Goal: Subscribe to service/newsletter

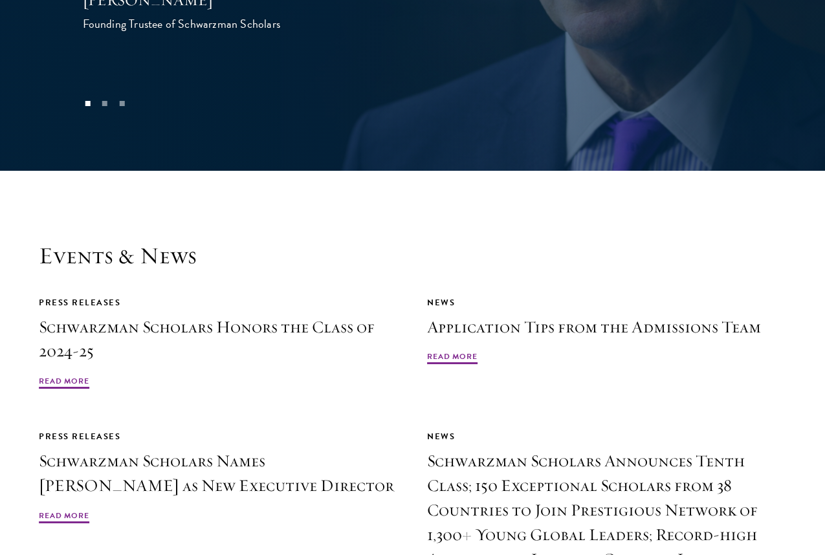
scroll to position [2905, 0]
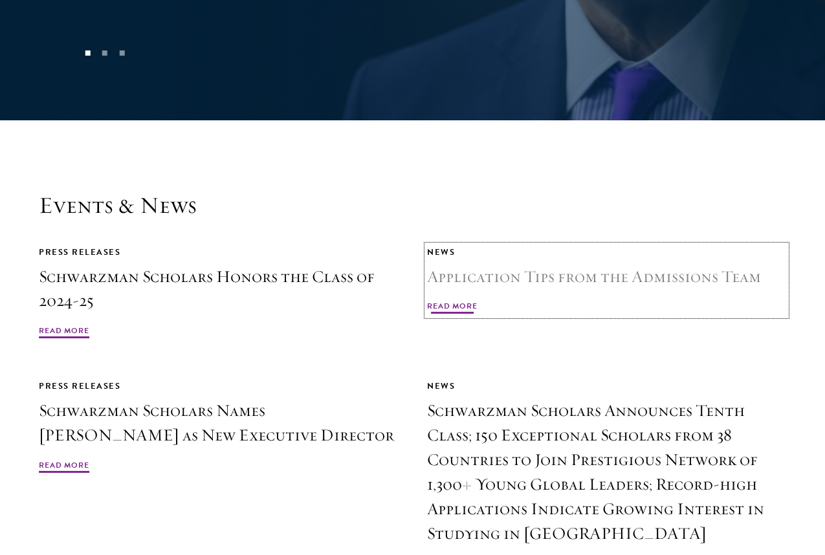
click at [448, 300] on span "Read More" at bounding box center [452, 308] width 50 height 16
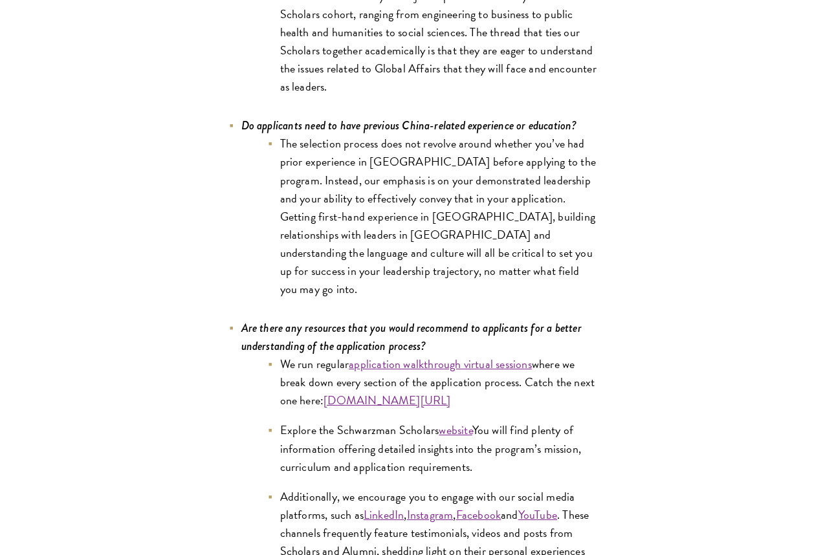
scroll to position [5844, 0]
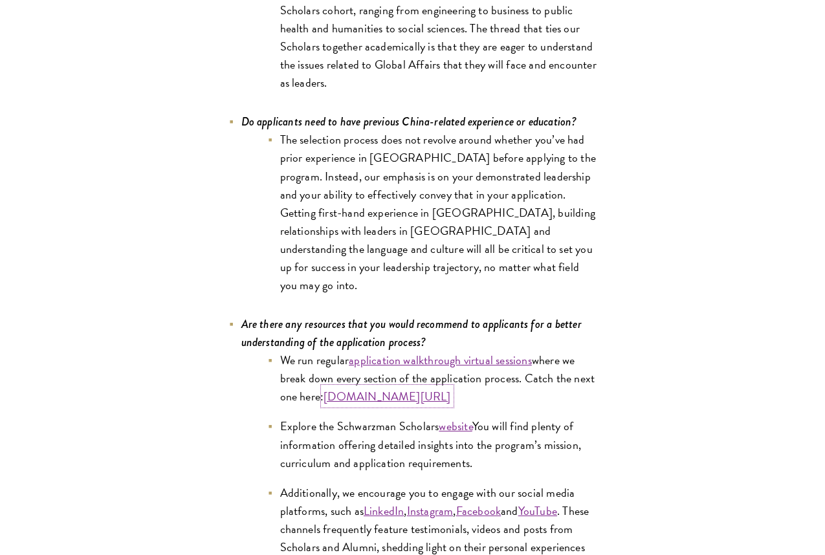
click at [426, 387] on link "[DOMAIN_NAME][URL]" at bounding box center [386, 395] width 127 height 17
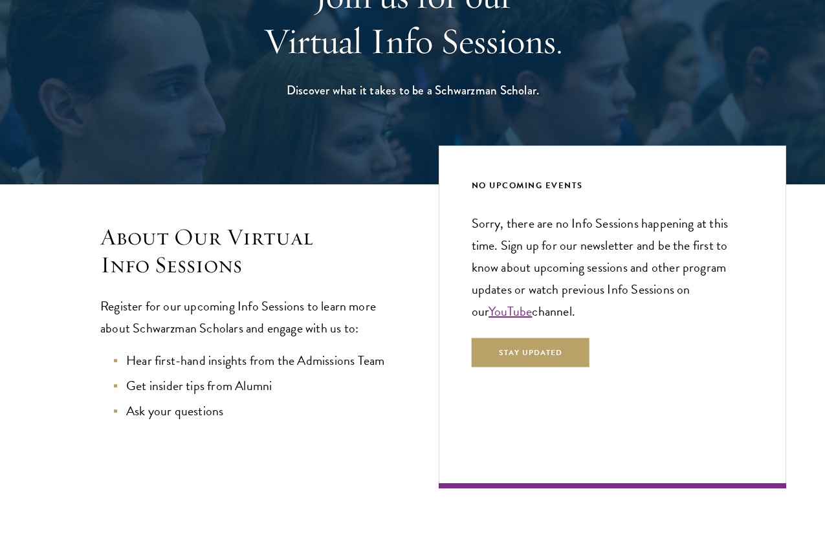
scroll to position [172, 0]
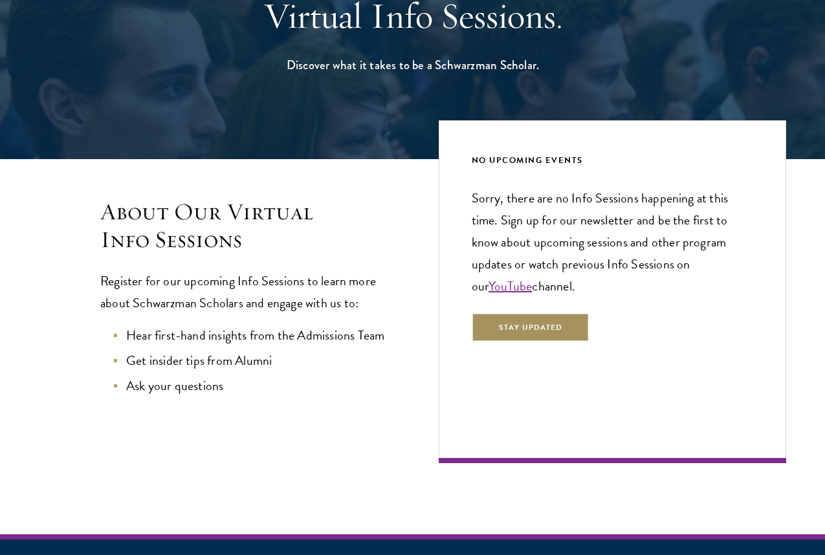
click at [538, 325] on button "Stay Updated" at bounding box center [530, 327] width 118 height 29
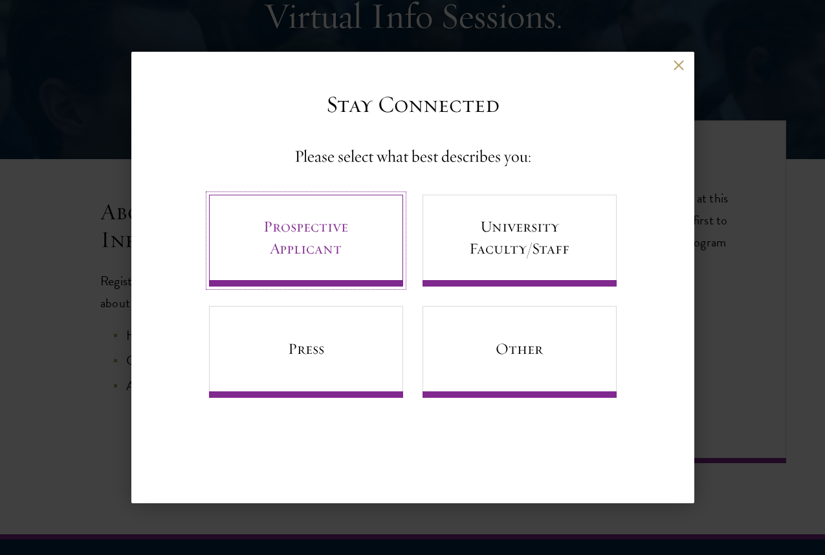
click at [345, 254] on link "Prospective Applicant" at bounding box center [306, 241] width 194 height 92
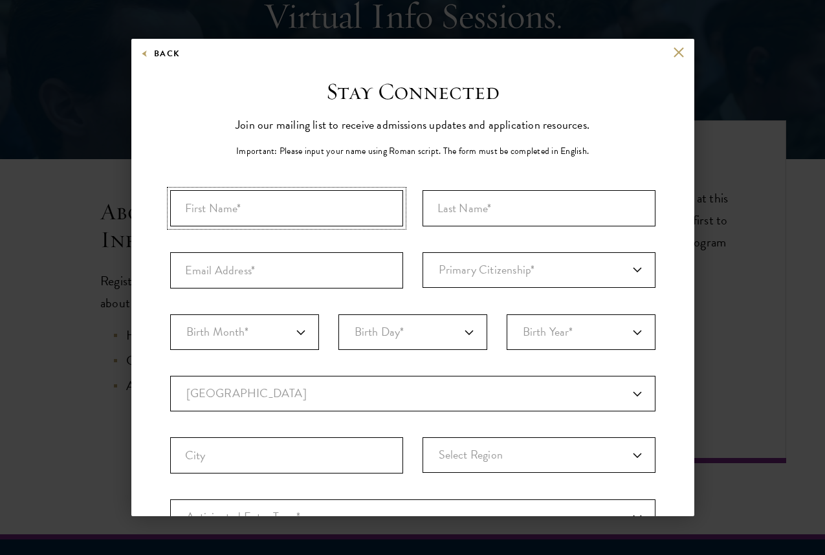
click at [340, 211] on input "First Name*" at bounding box center [286, 208] width 233 height 36
type input "Kristina"
type input "Te"
type input "kte@axon.com"
select select "US"
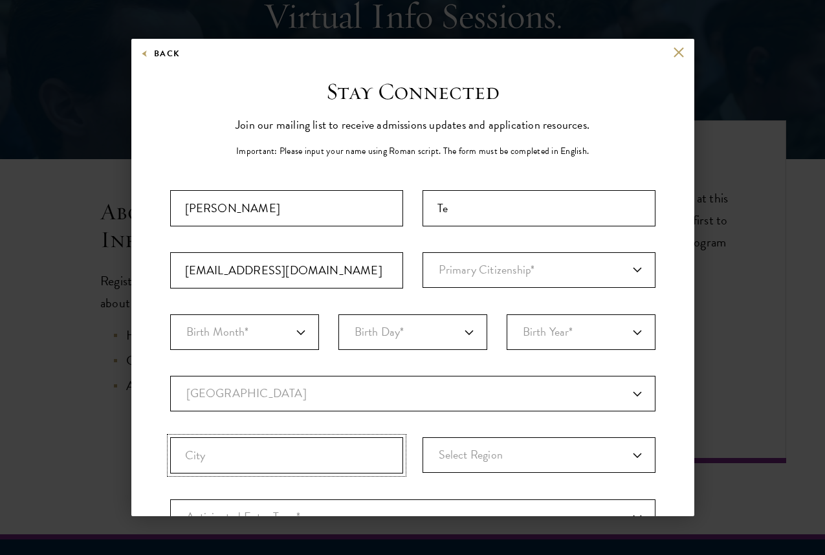
type input "Seattle"
select select "WA"
click at [462, 272] on select "Primary Citizenship* Afghanistan Aland Islands Albania Algeria Andorra Angola A…" at bounding box center [538, 270] width 233 height 36
select select "US"
click at [422, 252] on select "Primary Citizenship* Afghanistan Aland Islands Albania Algeria Andorra Angola A…" at bounding box center [538, 270] width 233 height 36
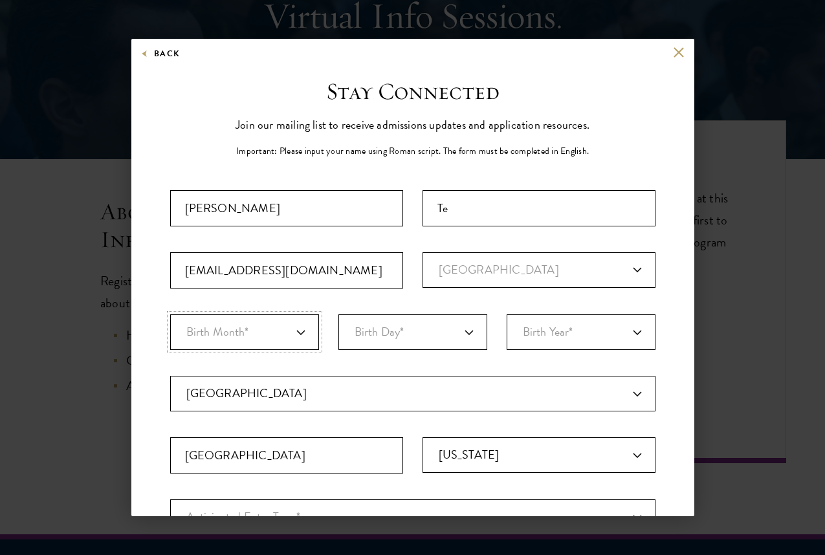
click at [265, 332] on select "Birth Month* January February March April May June July August September Octobe…" at bounding box center [244, 332] width 149 height 36
select select "09"
click at [170, 314] on select "Birth Month* January February March April May June July August September Octobe…" at bounding box center [244, 332] width 149 height 36
click at [381, 343] on select "Birth Day* 1 2 3 4 5 6 7 8 9 10 11 12 13 14 15 16 17 18 19 20 21 22 23 24 25 26…" at bounding box center [412, 332] width 149 height 36
select select "16"
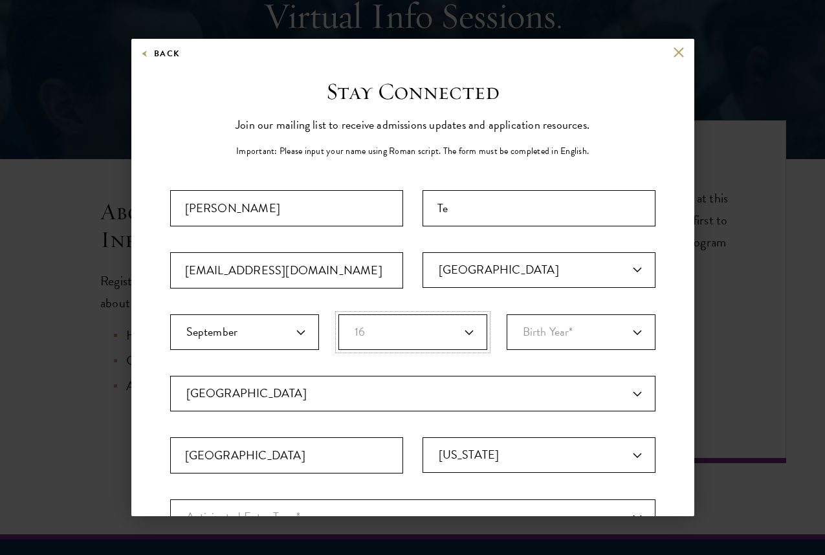
click at [338, 314] on select "Birth Day* 1 2 3 4 5 6 7 8 9 10 11 12 13 14 15 16 17 18 19 20 21 22 23 24 25 26…" at bounding box center [412, 332] width 149 height 36
click at [534, 334] on select "Birth Year* 2025 2024 2023 2022 2021 2020 2019 2018 2017 2016 2015 2014 2013 20…" at bounding box center [580, 332] width 149 height 36
select select "2000"
click at [506, 314] on select "Birth Year* 2025 2024 2023 2022 2021 2020 2019 2018 2017 2016 2015 2014 2013 20…" at bounding box center [580, 332] width 149 height 36
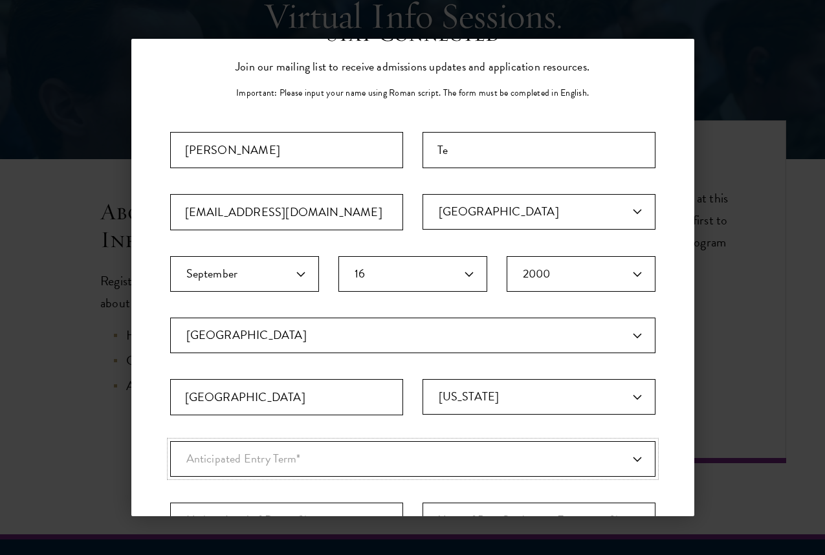
click at [308, 451] on select "Anticipated Entry Term* August 2026 (Application opens April 2025) Just Explori…" at bounding box center [412, 459] width 485 height 36
select select "a6790467-ebe7-4045-a56a-66c1cae98076"
click at [170, 441] on select "Anticipated Entry Term* August 2026 (Application opens April 2025) Just Explori…" at bounding box center [412, 459] width 485 height 36
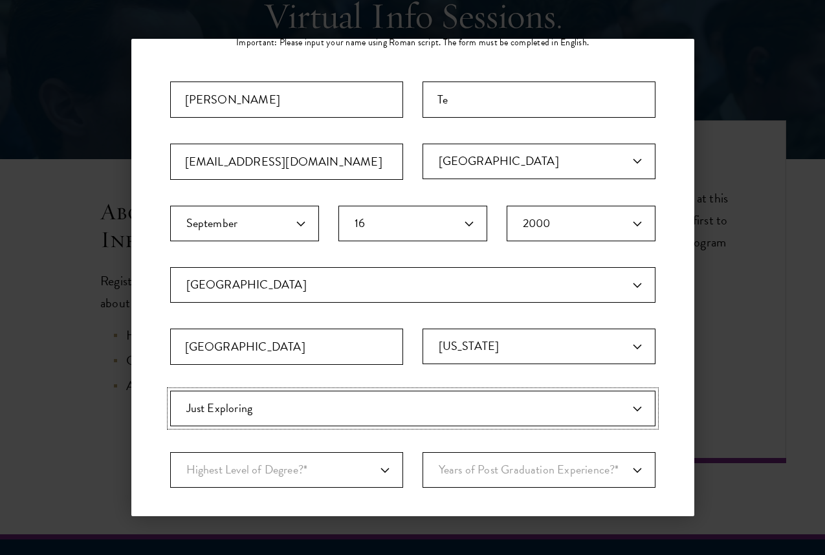
scroll to position [142, 0]
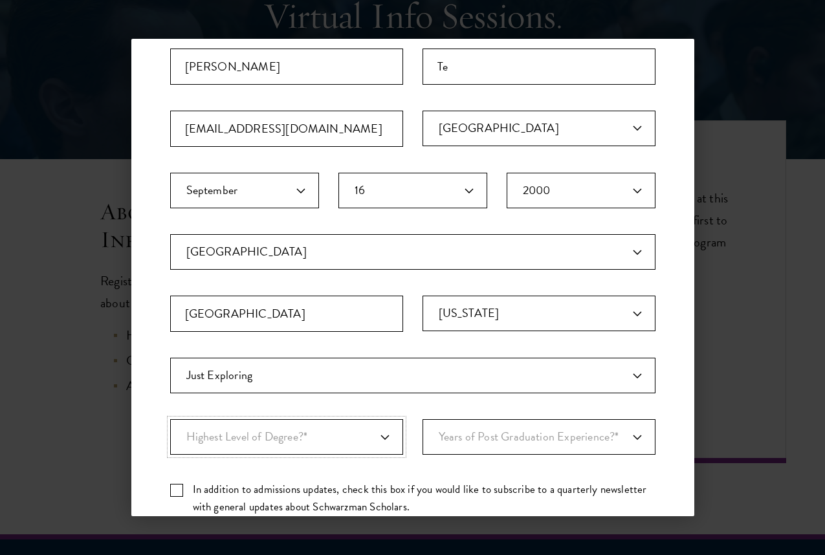
click at [334, 435] on select "Highest Level of Degree?* PHD Bachelor's Master's Current Undergraduate Student" at bounding box center [286, 437] width 233 height 36
select select "baef124f-e103-44b1-8ca6-5d0669438e44"
click at [170, 419] on select "Highest Level of Degree?* PHD Bachelor's Master's Current Undergraduate Student" at bounding box center [286, 437] width 233 height 36
click at [451, 453] on select "Years of Post Graduation Experience?* 1 2 3 4 5 6 7 8 9 10" at bounding box center [538, 437] width 233 height 36
select select "3"
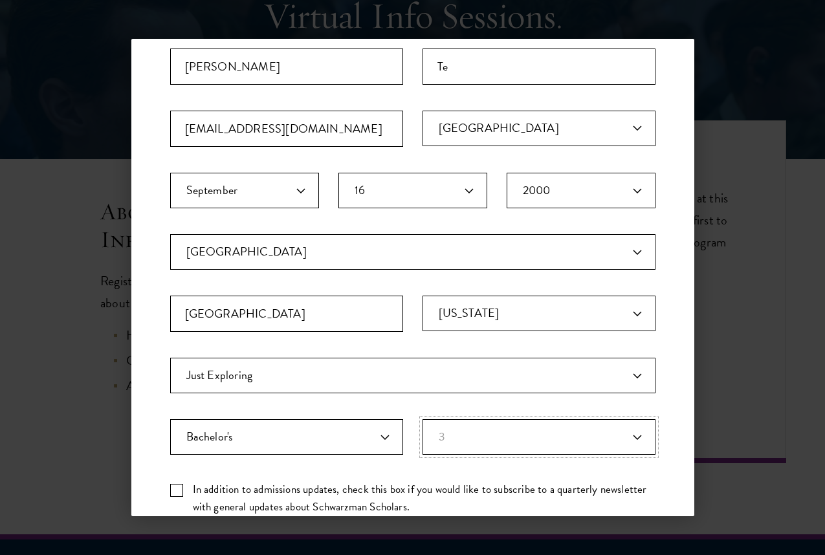
click at [422, 419] on select "Years of Post Graduation Experience?* 1 2 3 4 5 6 7 8 9 10" at bounding box center [538, 437] width 233 height 36
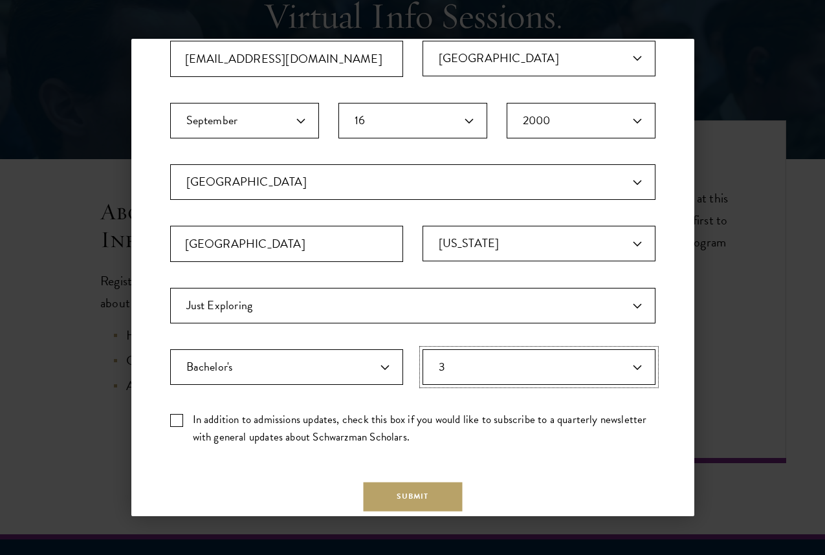
scroll to position [277, 0]
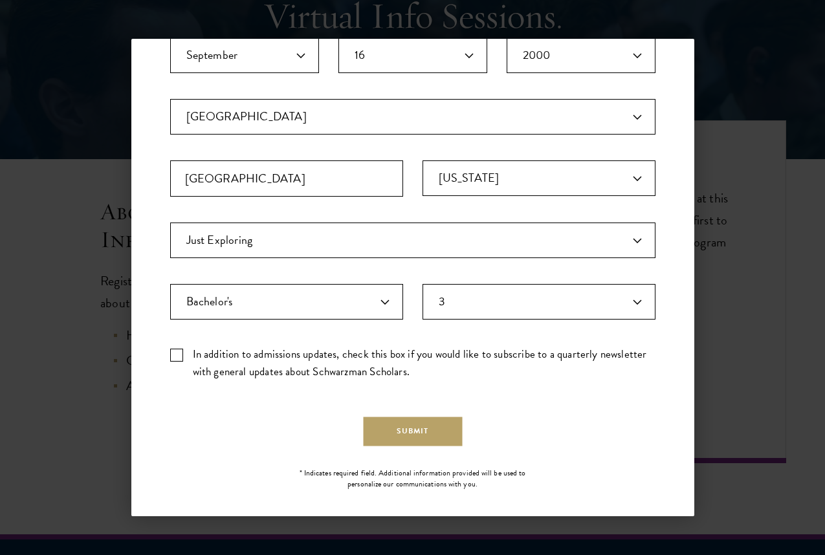
click at [336, 352] on label "In addition to admissions updates, check this box if you would like to subscrib…" at bounding box center [412, 362] width 485 height 35
click at [336, 352] on input "In addition to admissions updates, check this box if you would like to subscrib…" at bounding box center [412, 349] width 485 height 8
checkbox input "true"
click at [411, 440] on button "Submit" at bounding box center [412, 430] width 99 height 29
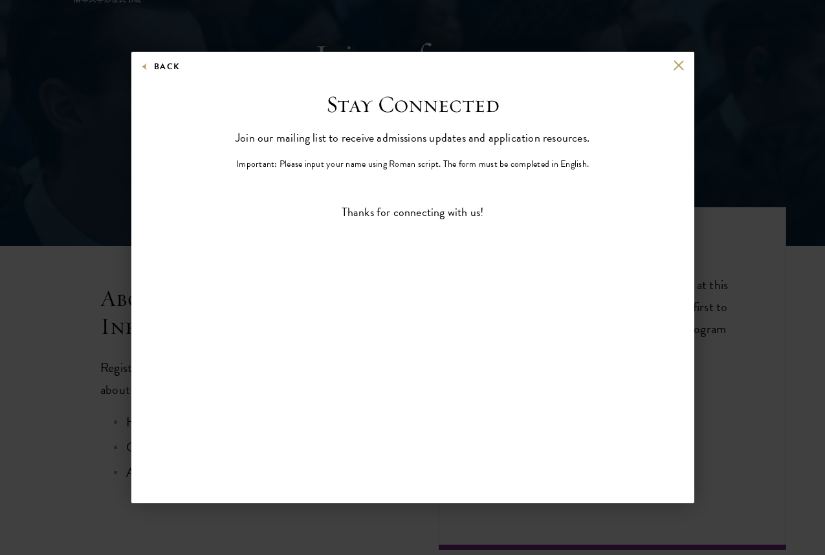
scroll to position [0, 0]
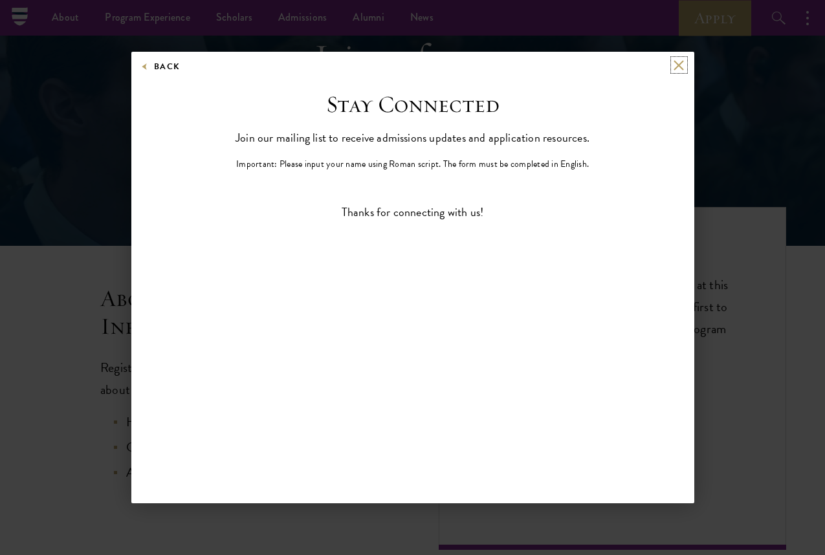
click at [677, 61] on button at bounding box center [678, 64] width 11 height 11
